Goal: Task Accomplishment & Management: Use online tool/utility

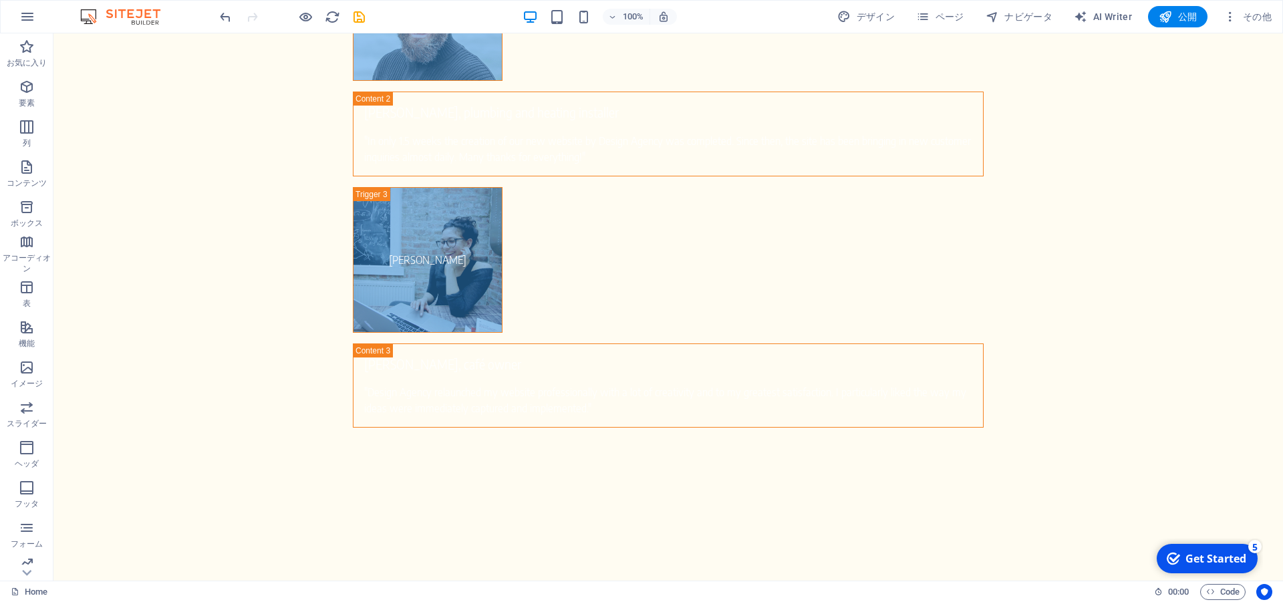
scroll to position [1479, 0]
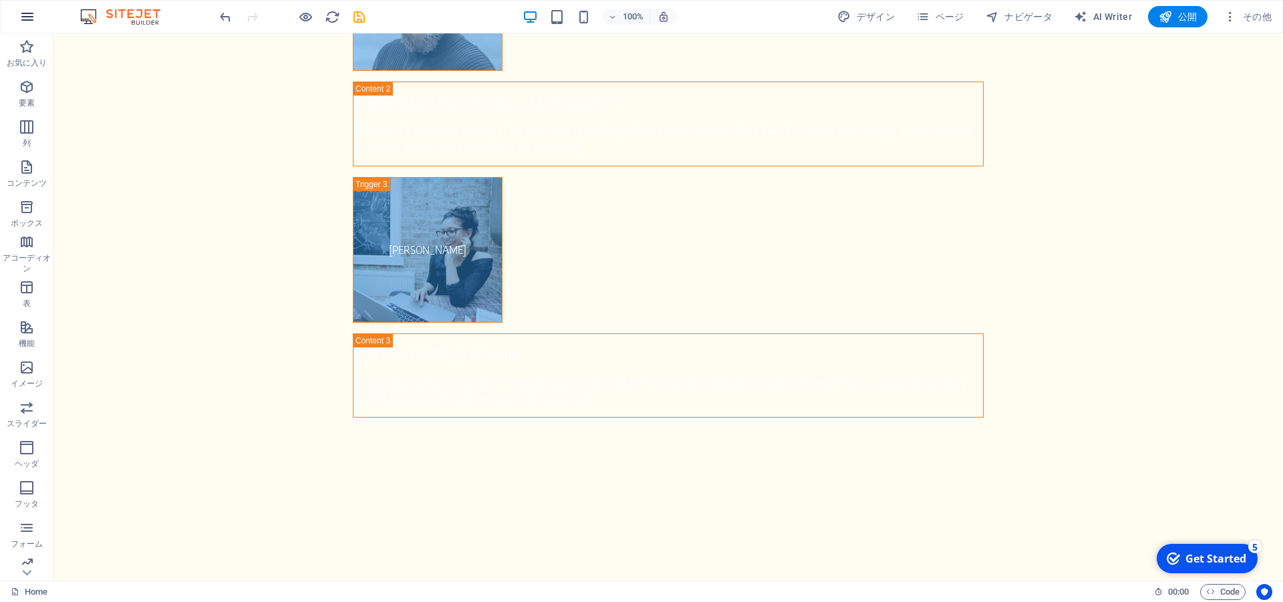
click at [24, 18] on icon "button" at bounding box center [27, 17] width 16 height 16
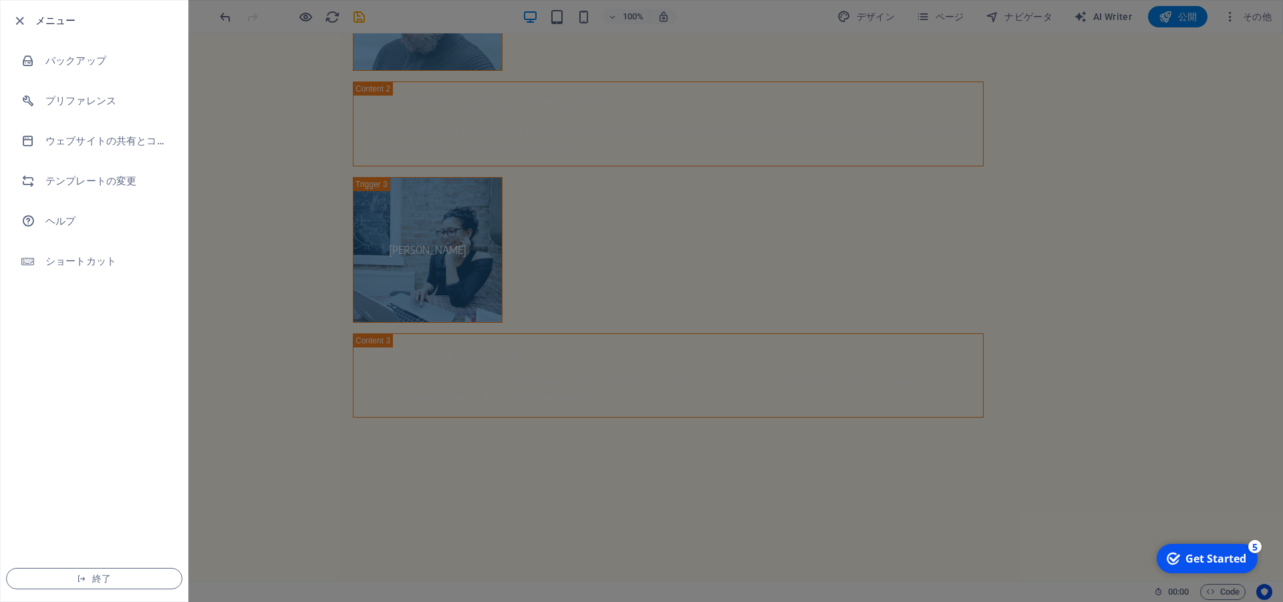
click at [223, 285] on div at bounding box center [641, 301] width 1283 height 602
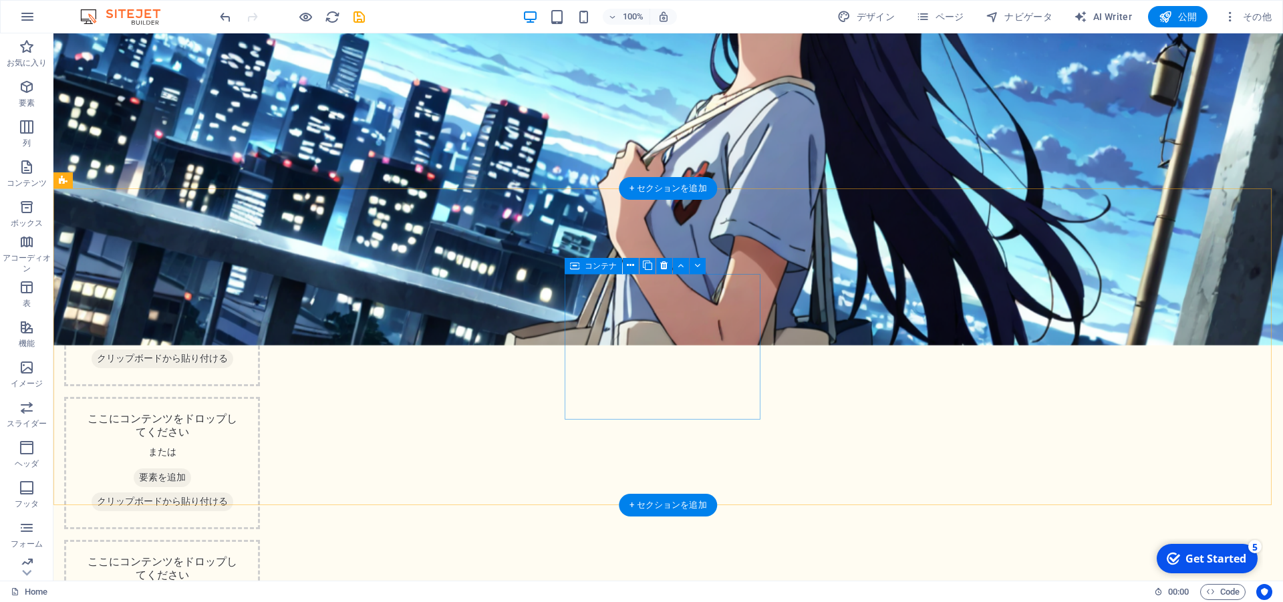
scroll to position [227, 0]
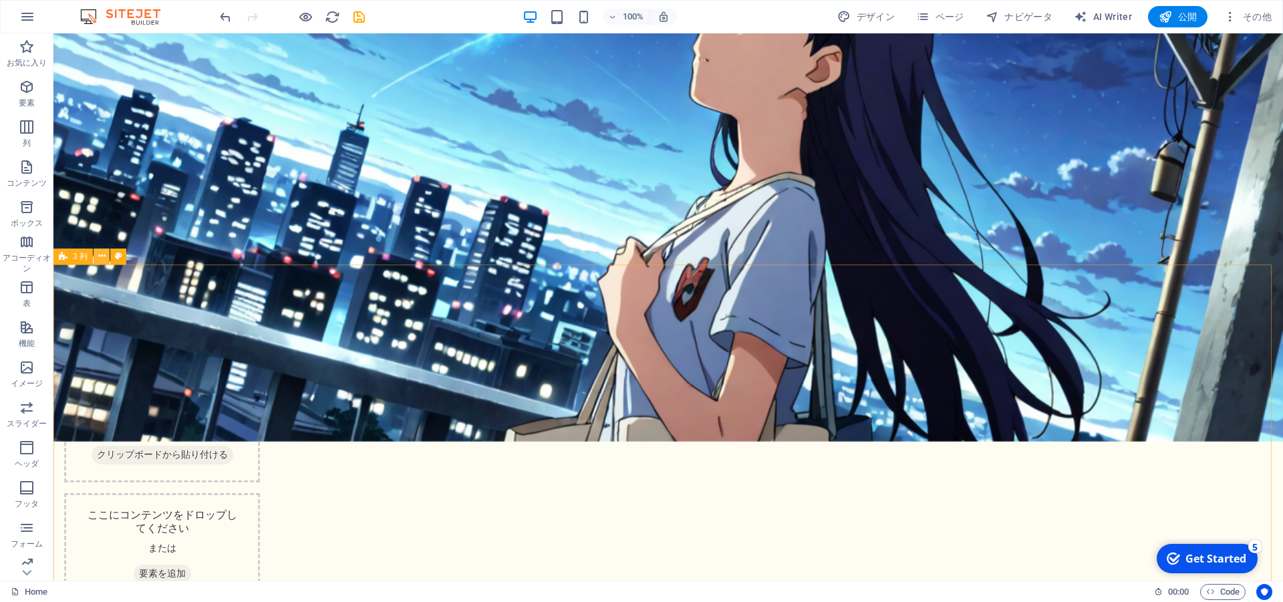
click at [106, 259] on button at bounding box center [102, 257] width 16 height 16
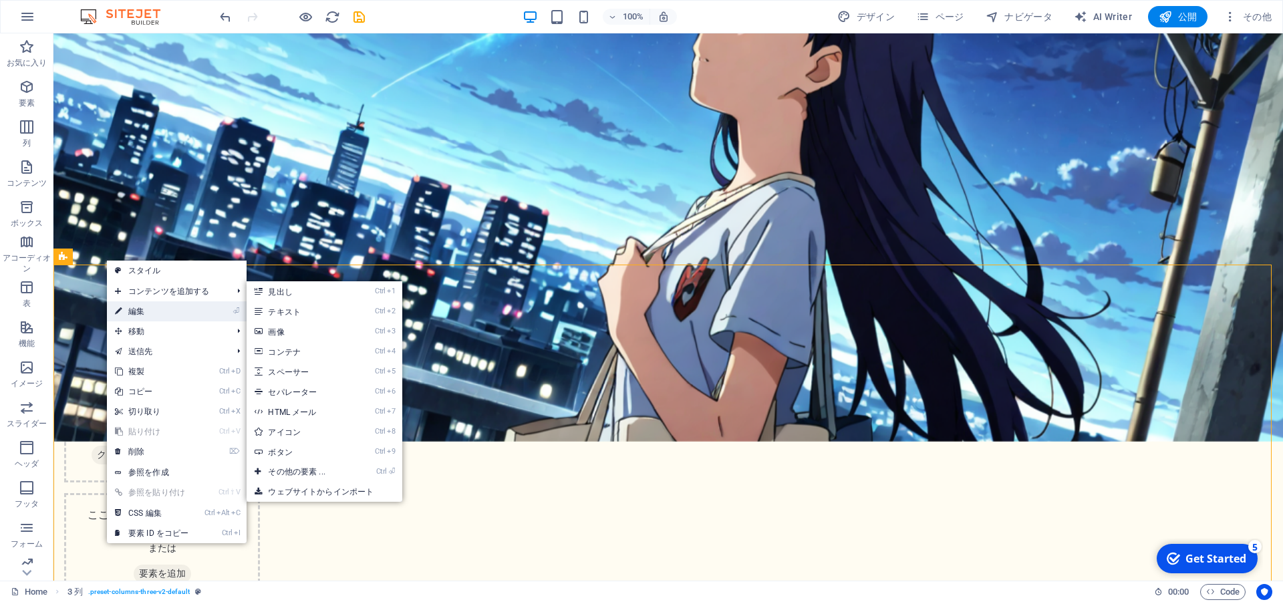
click at [168, 310] on link "⏎ 編集" at bounding box center [152, 311] width 90 height 20
select select "rem"
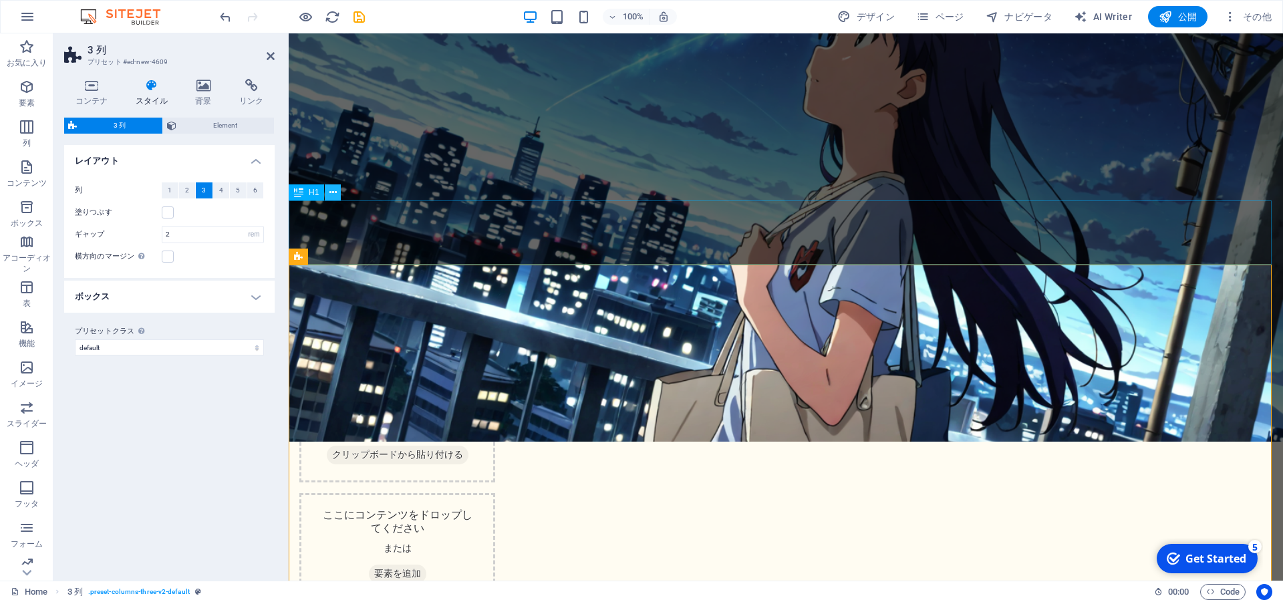
click at [329, 195] on button at bounding box center [333, 192] width 16 height 16
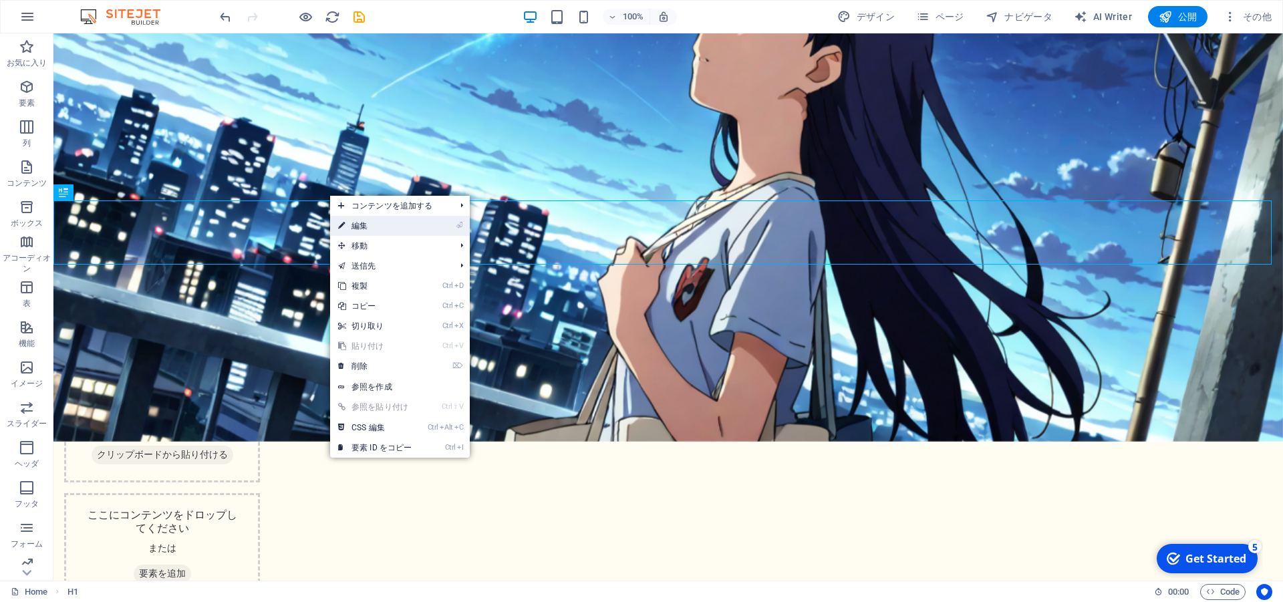
click at [354, 227] on link "⏎ 編集" at bounding box center [375, 226] width 90 height 20
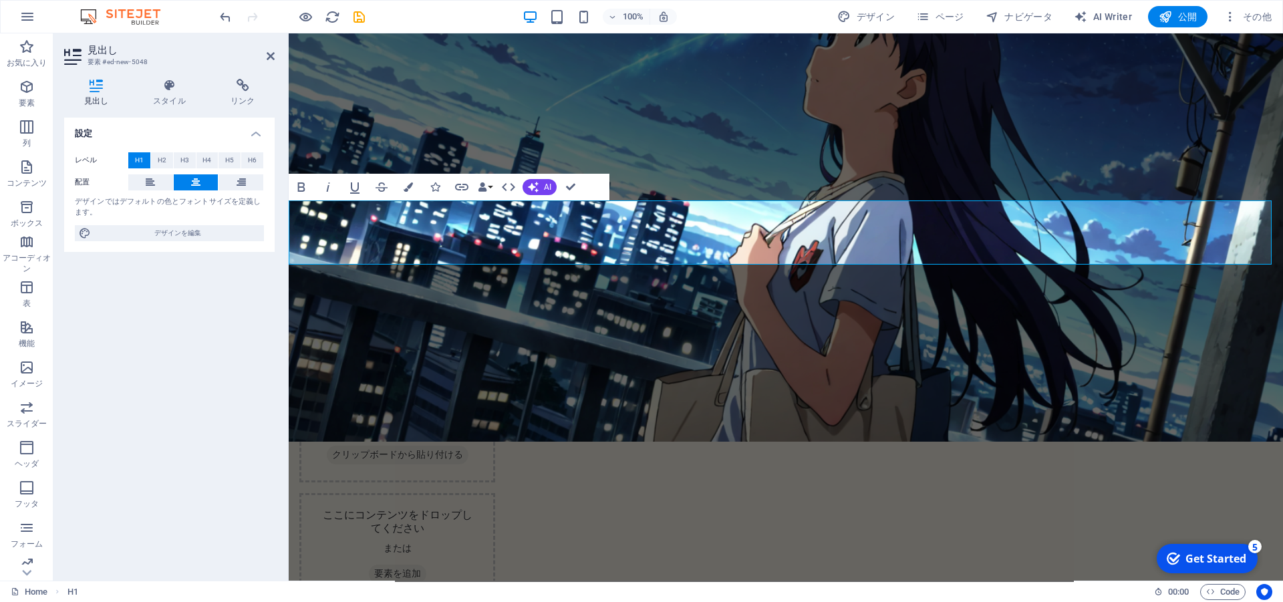
click at [872, 229] on h1 "新着作品" at bounding box center [786, 233] width 995 height 64
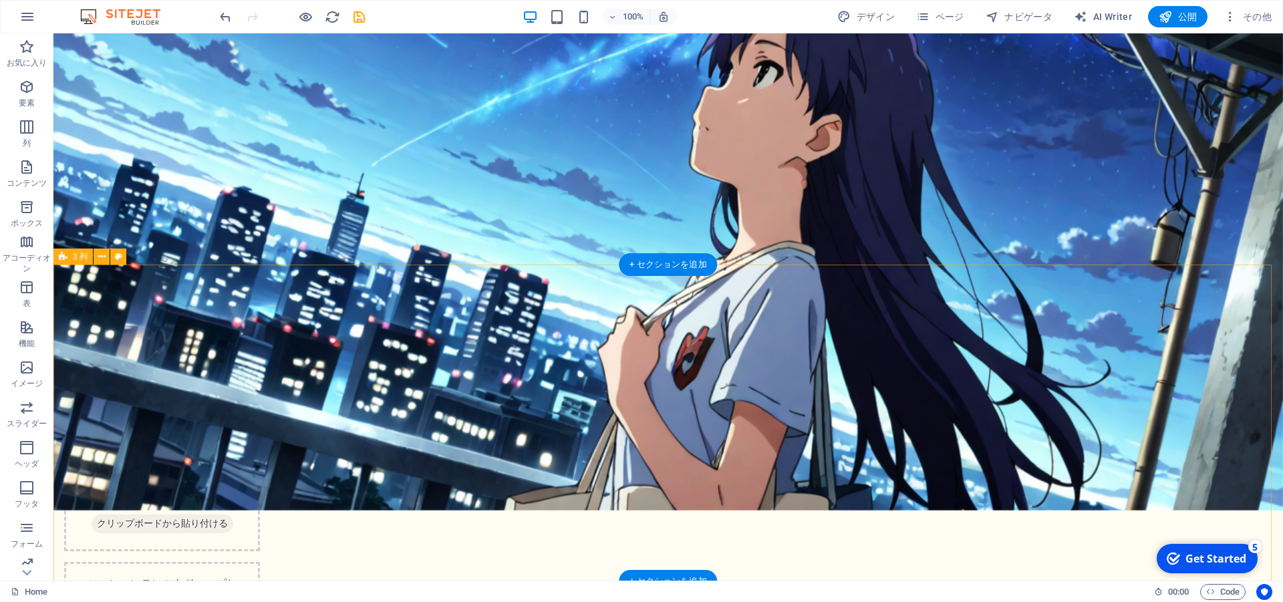
scroll to position [0, 0]
